Goal: Transaction & Acquisition: Book appointment/travel/reservation

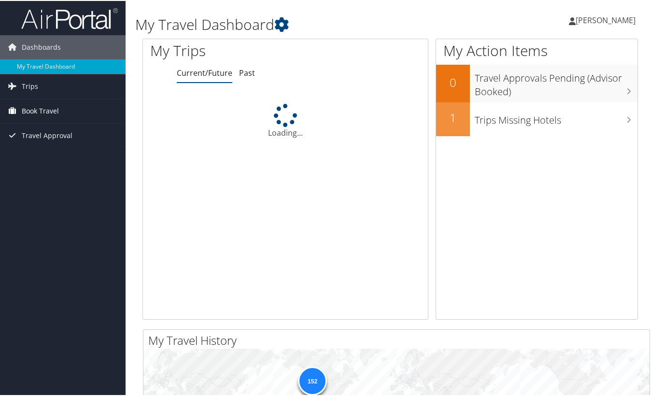
drag, startPoint x: 0, startPoint y: 0, endPoint x: 48, endPoint y: 110, distance: 119.6
click at [48, 110] on span "Book Travel" at bounding box center [40, 110] width 37 height 24
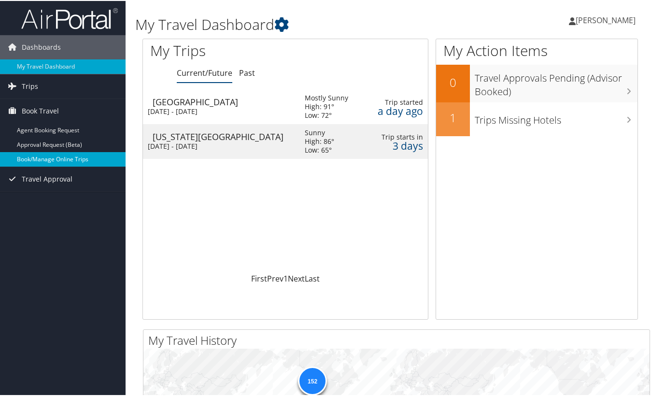
click at [45, 158] on link "Book/Manage Online Trips" at bounding box center [63, 158] width 126 height 14
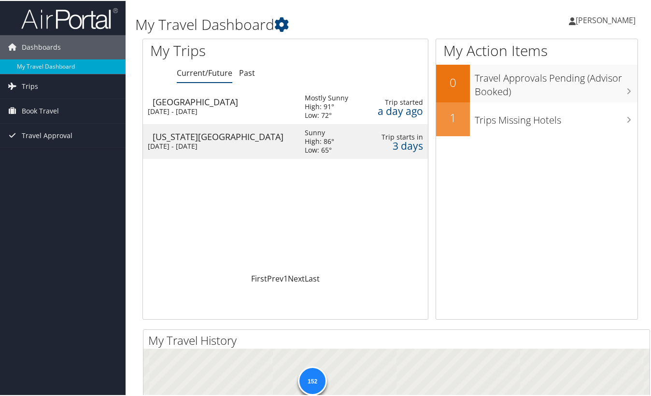
click at [582, 17] on span "[PERSON_NAME]" at bounding box center [606, 19] width 60 height 11
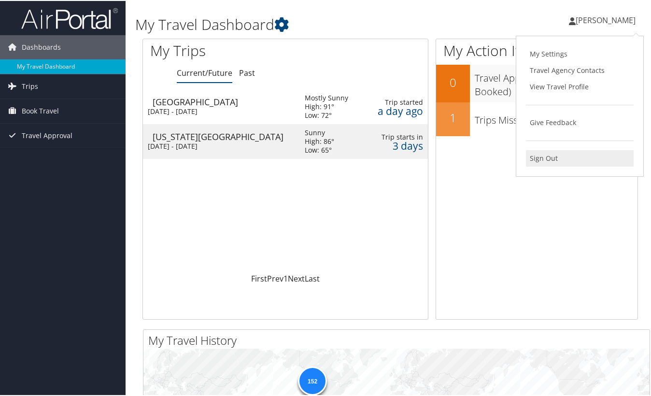
click at [531, 152] on link "Sign Out" at bounding box center [580, 157] width 108 height 16
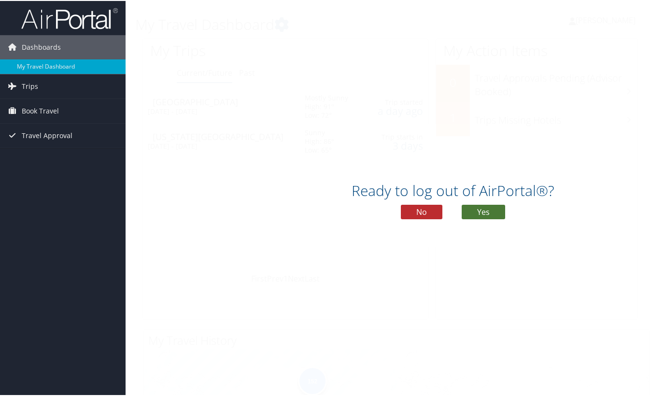
click at [492, 208] on button "Yes" at bounding box center [483, 211] width 43 height 14
